Goal: Task Accomplishment & Management: Manage account settings

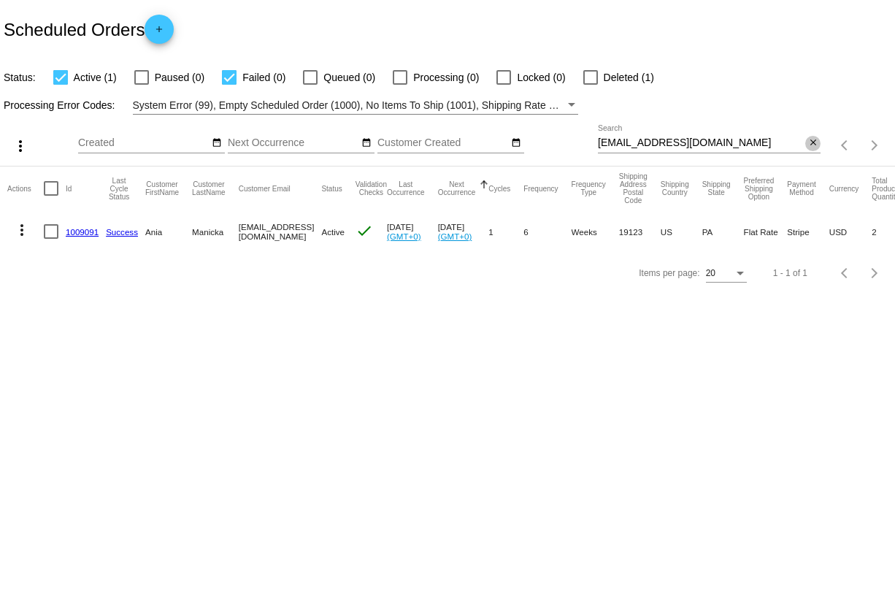
click at [807, 145] on button "close" at bounding box center [812, 143] width 15 height 15
click at [807, 145] on mat-icon "search" at bounding box center [812, 145] width 18 height 23
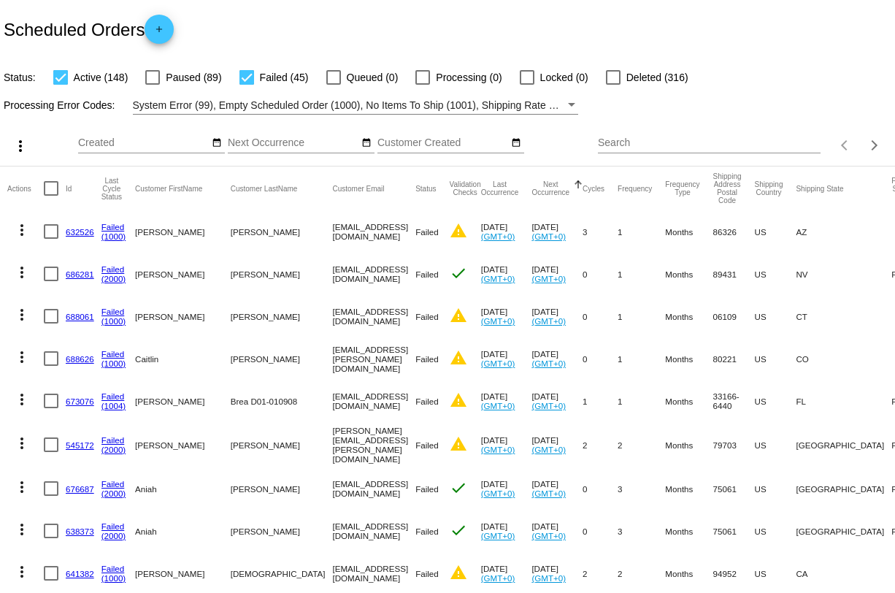
click at [639, 143] on input "Search" at bounding box center [709, 143] width 223 height 12
paste input "[EMAIL_ADDRESS][DOMAIN_NAME]"
type input "[EMAIL_ADDRESS][DOMAIN_NAME]"
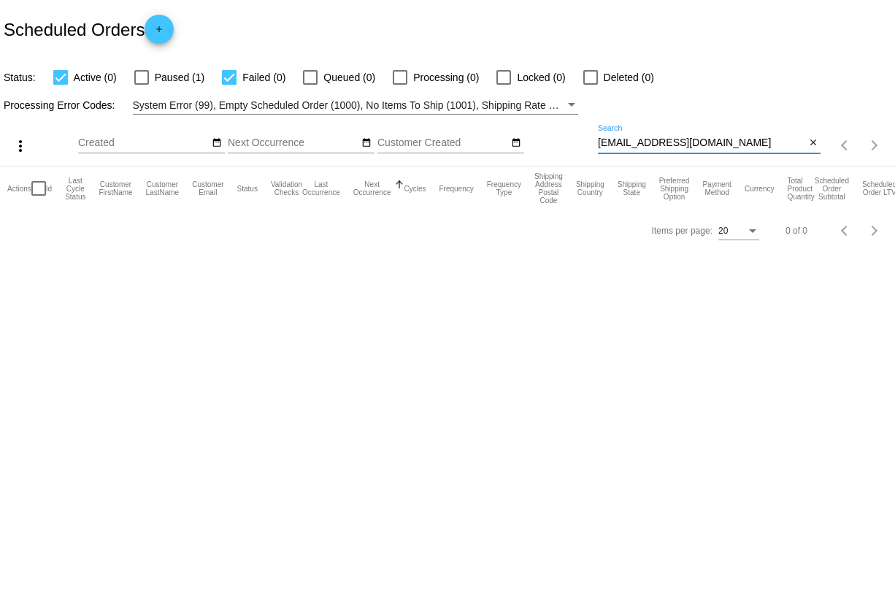
click at [142, 79] on div at bounding box center [141, 77] width 15 height 15
click at [142, 85] on input "Paused (1)" at bounding box center [141, 85] width 1 height 1
checkbox input "true"
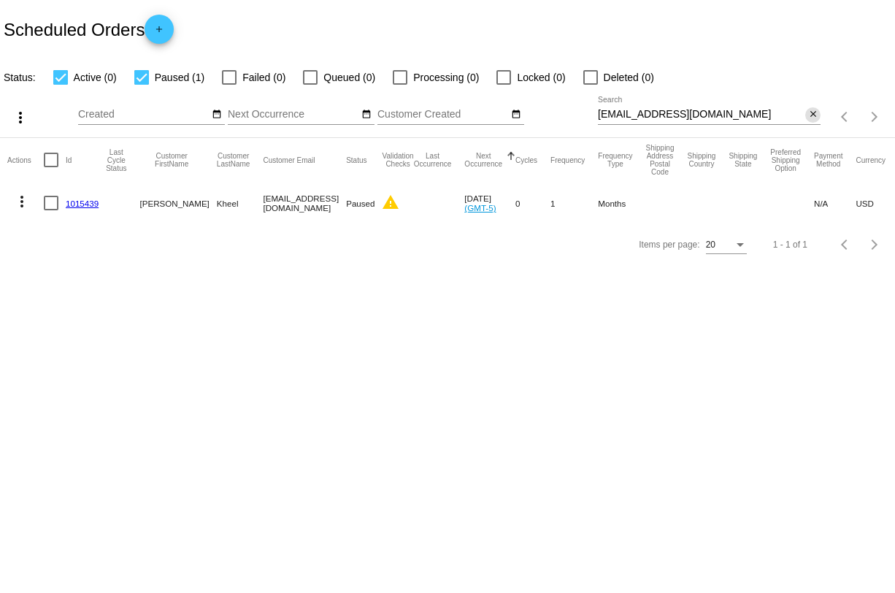
click at [808, 115] on mat-icon "close" at bounding box center [813, 115] width 10 height 12
click at [807, 115] on mat-icon "search" at bounding box center [812, 117] width 18 height 23
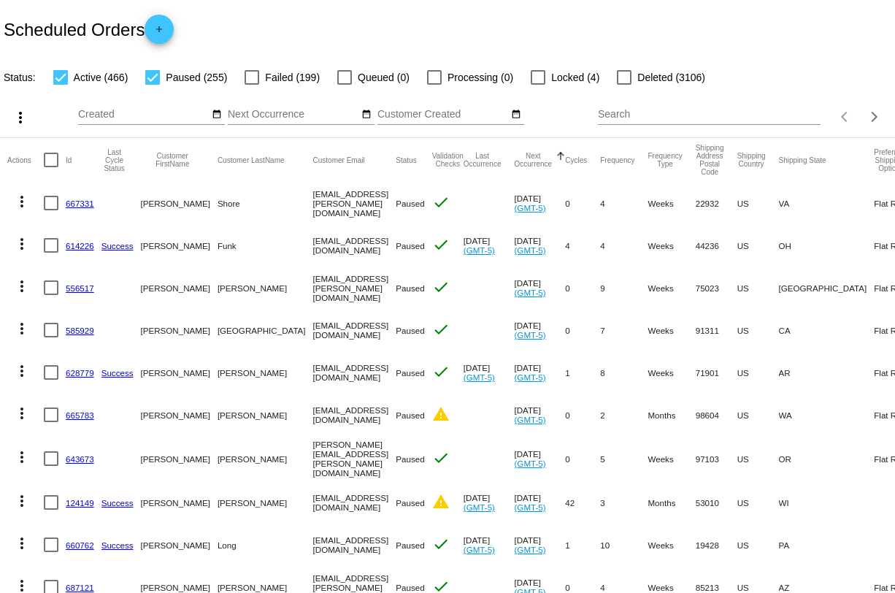
click at [620, 112] on input "Search" at bounding box center [709, 115] width 223 height 12
paste input "[EMAIL_ADDRESS][DOMAIN_NAME]"
type input "[EMAIL_ADDRESS][DOMAIN_NAME]"
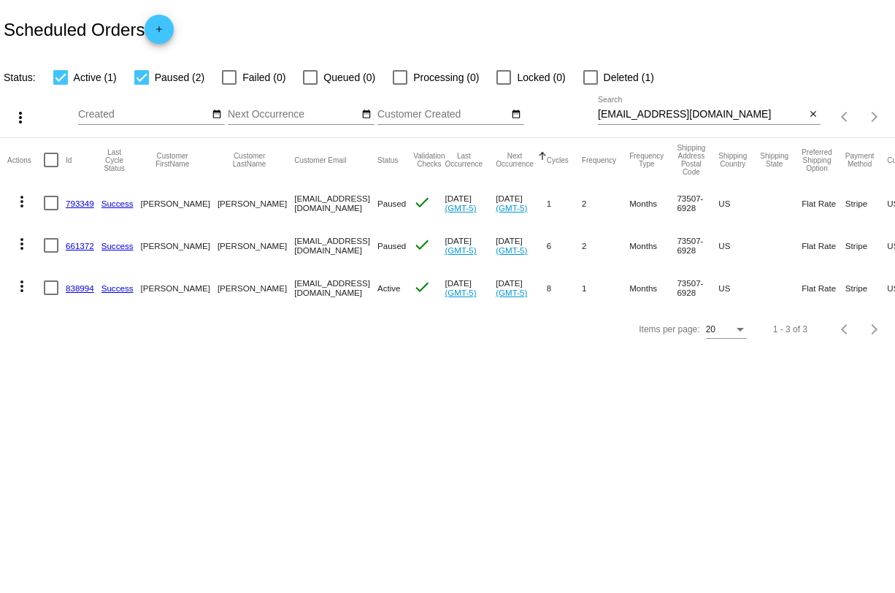
click at [87, 290] on link "838994" at bounding box center [80, 287] width 28 height 9
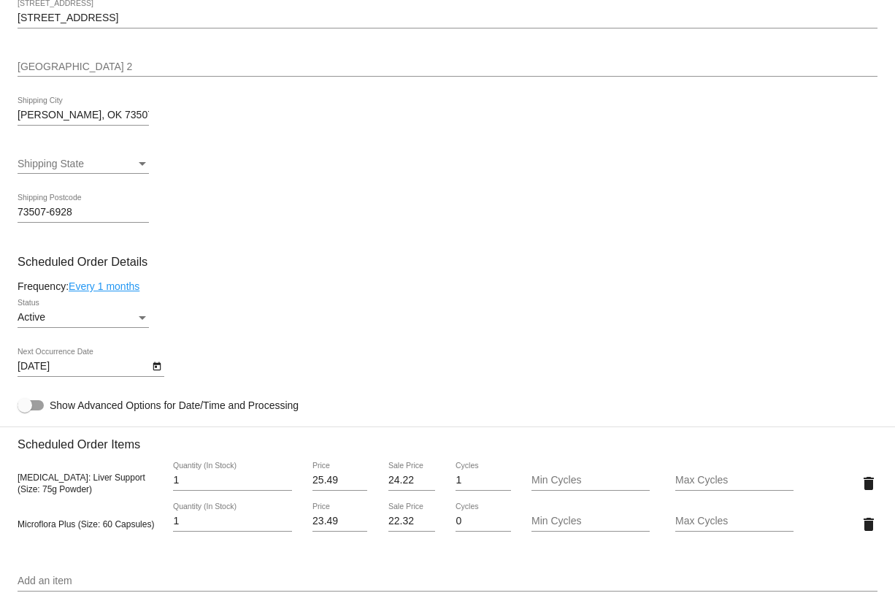
scroll to position [590, 0]
click at [154, 375] on icon "Open calendar" at bounding box center [157, 367] width 10 height 18
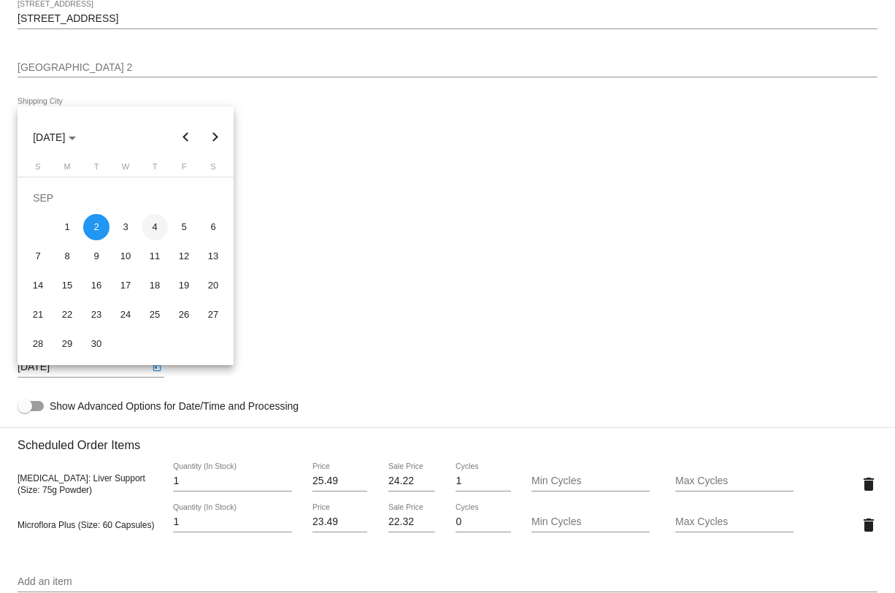
click at [153, 232] on div "4" at bounding box center [155, 227] width 26 height 26
type input "[DATE]"
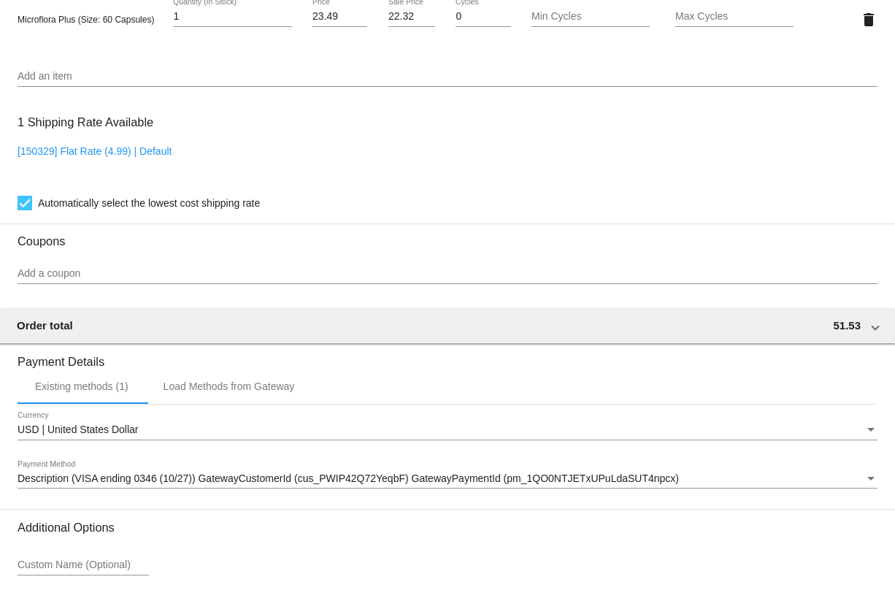
scroll to position [1230, 0]
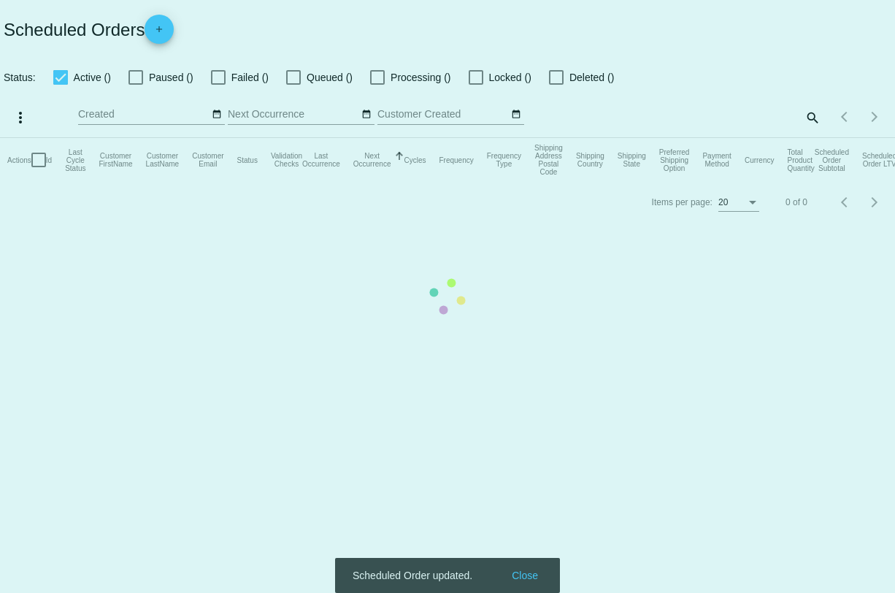
checkbox input "true"
